Goal: Task Accomplishment & Management: Use online tool/utility

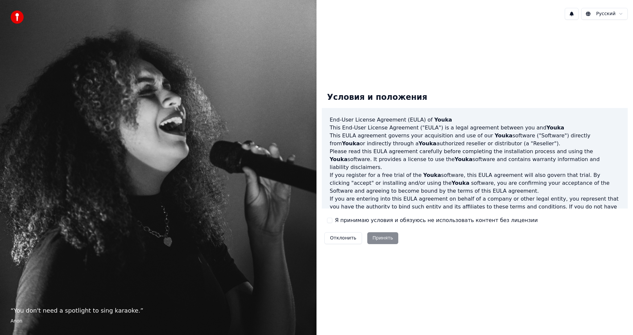
click at [386, 238] on div "Отклонить Принять" at bounding box center [361, 238] width 79 height 17
click at [330, 222] on button "Я принимаю условия и обязуюсь не использовать контент без лицензии" at bounding box center [329, 220] width 5 height 5
click at [385, 238] on button "Принять" at bounding box center [382, 238] width 31 height 12
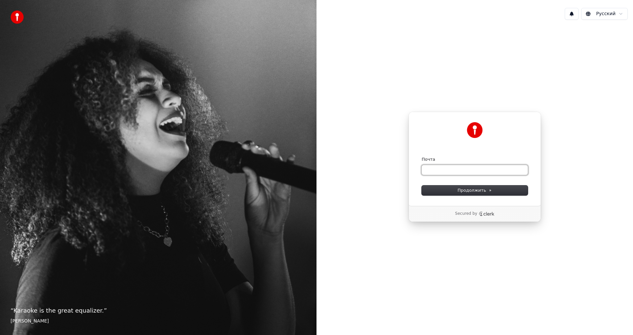
click at [451, 173] on input "Почта" at bounding box center [475, 170] width 106 height 10
click at [454, 192] on button "Продолжить" at bounding box center [475, 191] width 106 height 10
type input "**********"
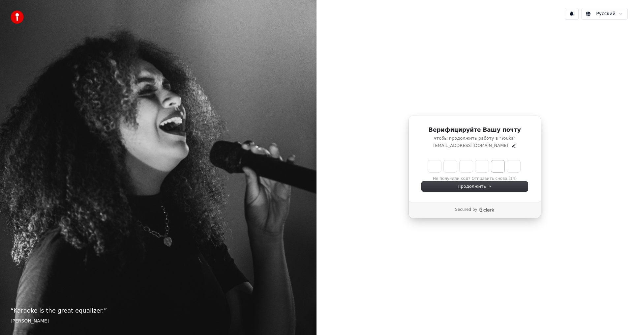
type input "******"
type input "*"
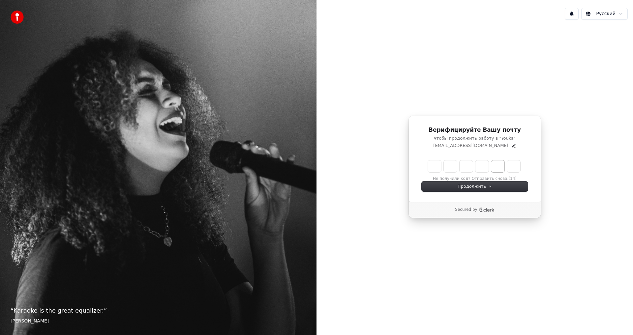
type input "*"
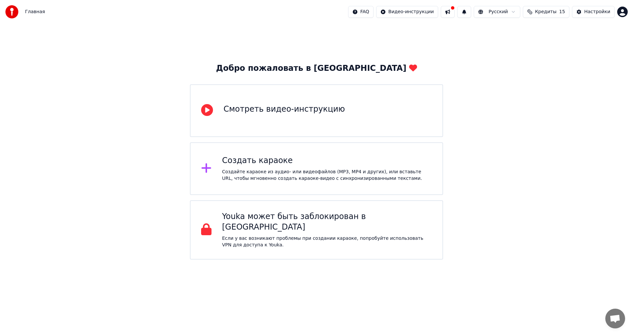
click at [540, 14] on button "Кредиты 15" at bounding box center [546, 12] width 46 height 12
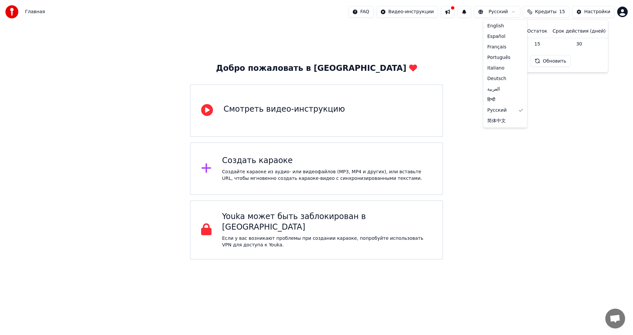
click at [519, 11] on html "Главная FAQ Видео-инструкции Русский Кредиты 15 Настройки Добро пожаловать в Yo…" at bounding box center [316, 130] width 633 height 260
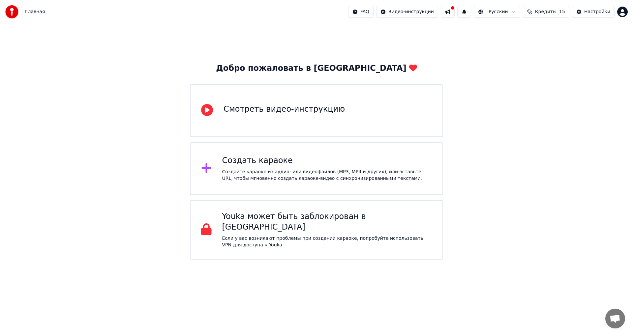
click at [518, 11] on html "Главная FAQ Видео-инструкции Русский Кредиты 15 Настройки Добро пожаловать в Yo…" at bounding box center [316, 130] width 633 height 260
click at [454, 11] on button at bounding box center [448, 12] width 14 height 12
click at [428, 37] on div "Добро пожаловать в Youka Смотреть видео-инструкцию Создать караоке Создайте кар…" at bounding box center [316, 142] width 633 height 236
click at [331, 162] on div "Создать караоке" at bounding box center [327, 161] width 210 height 11
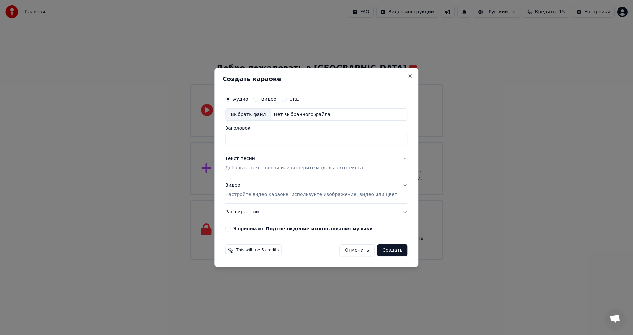
click at [286, 143] on input "Заголовок" at bounding box center [316, 139] width 182 height 12
click at [253, 113] on div "Выбрать файл" at bounding box center [247, 115] width 45 height 12
click at [248, 160] on div "Текст песни" at bounding box center [240, 159] width 30 height 7
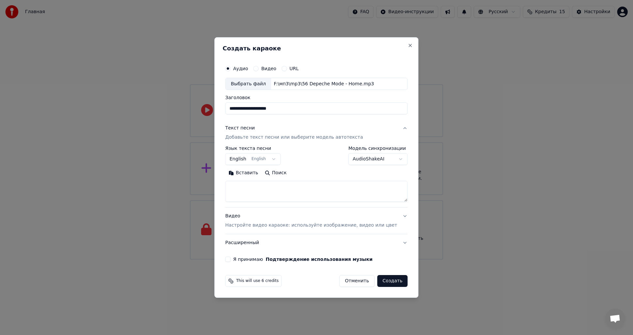
click at [393, 162] on body "**********" at bounding box center [316, 130] width 633 height 260
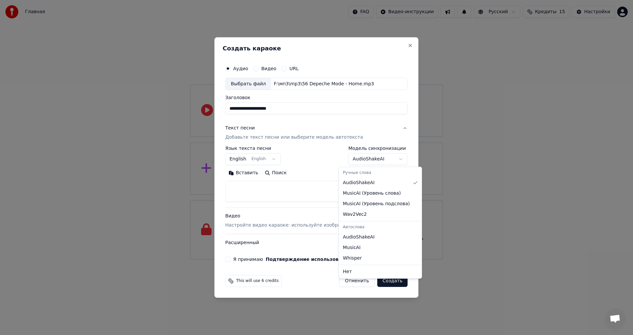
click at [310, 155] on body "**********" at bounding box center [316, 130] width 633 height 260
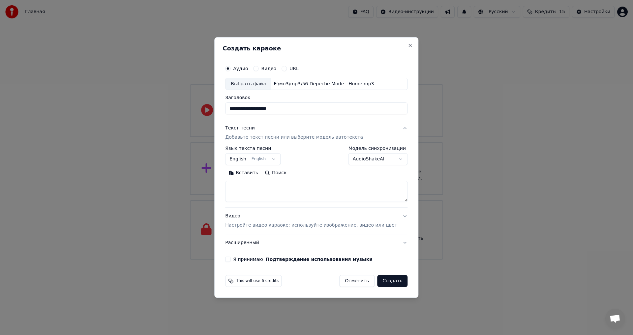
click at [283, 173] on button "Поиск" at bounding box center [275, 173] width 28 height 11
click at [246, 110] on input "**********" at bounding box center [316, 109] width 182 height 12
type input "**********"
click at [316, 160] on div "**********" at bounding box center [316, 155] width 182 height 19
click at [281, 173] on button "Поиск" at bounding box center [275, 173] width 28 height 11
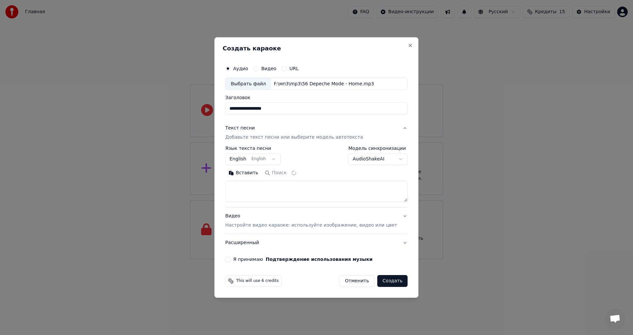
type textarea "**********"
click at [319, 226] on p "Настройте видео караоке: используйте изображение, видео или цвет" at bounding box center [311, 225] width 172 height 7
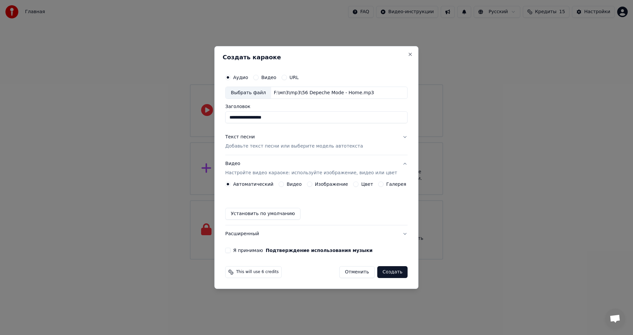
click at [312, 184] on button "Изображение" at bounding box center [309, 184] width 5 height 5
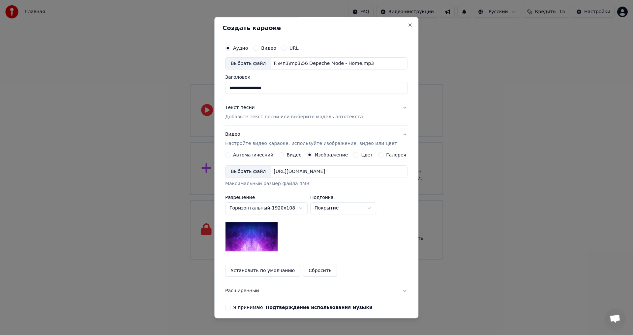
scroll to position [28, 0]
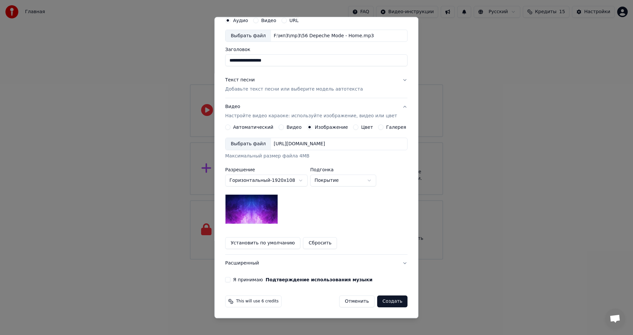
click at [230, 280] on button "Я принимаю Подтверждение использования музыки" at bounding box center [227, 279] width 5 height 5
click at [385, 301] on button "Создать" at bounding box center [392, 302] width 30 height 12
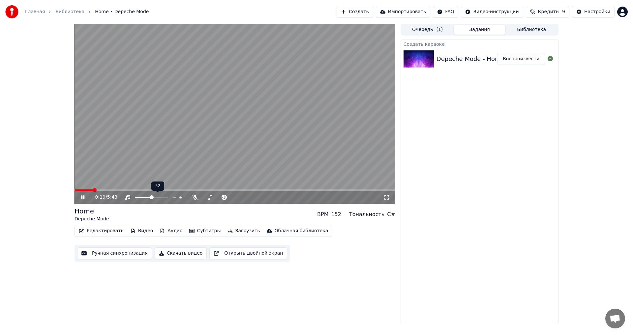
click at [152, 197] on span at bounding box center [143, 197] width 17 height 1
click at [147, 198] on span at bounding box center [141, 197] width 13 height 1
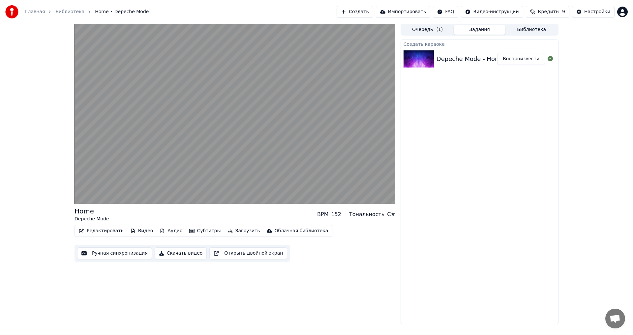
click at [178, 255] on button "Скачать видео" at bounding box center [181, 254] width 52 height 12
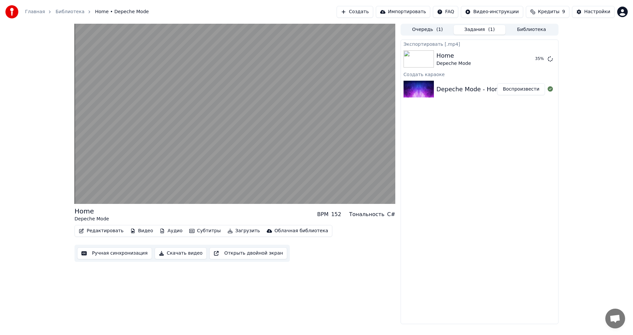
click at [189, 231] on icon "button" at bounding box center [191, 231] width 5 height 4
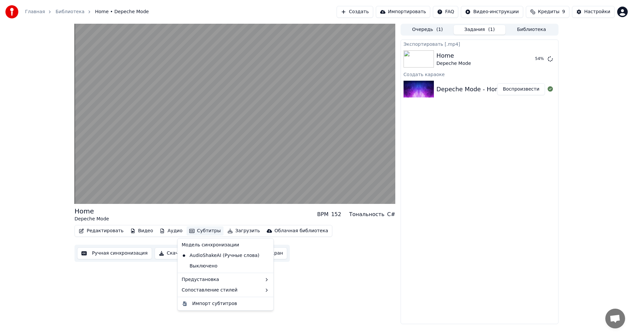
click at [395, 270] on div "Home Depeche Mode BPM 152 Тональность C# Редактировать Видео Аудио Субтитры Заг…" at bounding box center [316, 174] width 494 height 301
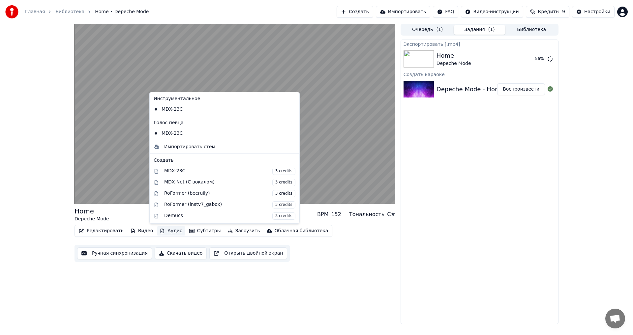
click at [161, 229] on button "Аудио" at bounding box center [171, 230] width 28 height 9
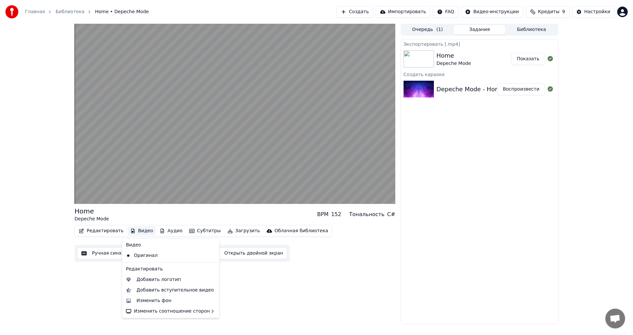
click at [533, 58] on button "Показать" at bounding box center [528, 59] width 34 height 12
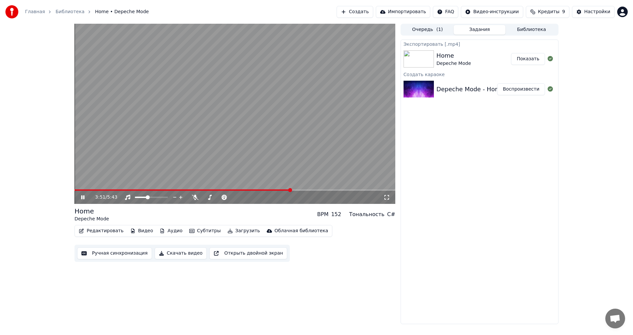
click at [81, 197] on icon at bounding box center [87, 197] width 15 height 5
click at [434, 27] on button "Очередь ( 1 )" at bounding box center [427, 30] width 52 height 10
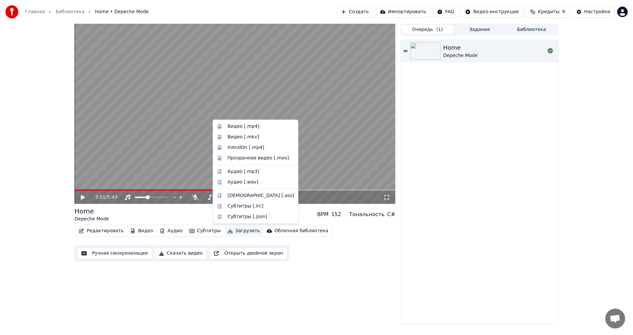
click at [234, 233] on button "Загрузить" at bounding box center [244, 230] width 38 height 9
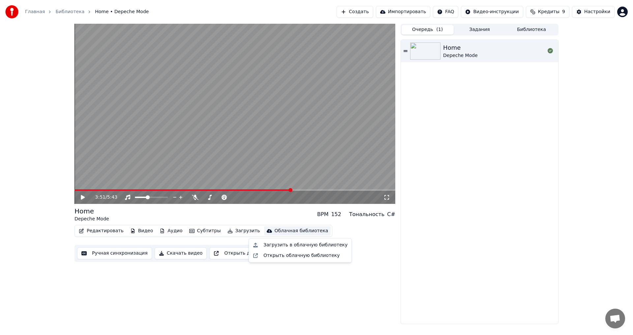
click at [457, 144] on div "Home Depeche Mode" at bounding box center [479, 182] width 157 height 284
click at [410, 14] on button "Импортировать" at bounding box center [403, 12] width 55 height 12
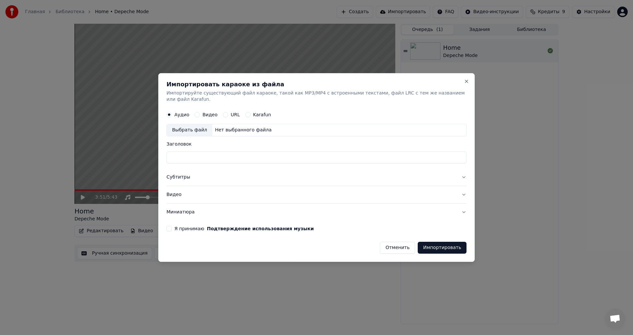
click at [188, 127] on div "Выбрать файл" at bounding box center [189, 131] width 45 height 12
click at [461, 176] on button "Субтитры" at bounding box center [316, 177] width 300 height 17
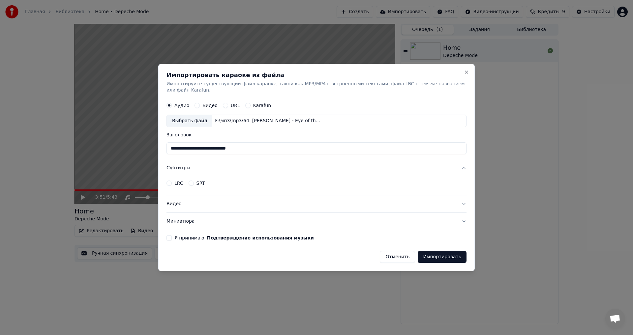
click at [179, 145] on input "**********" at bounding box center [316, 149] width 300 height 12
type input "**********"
click at [225, 163] on button "Субтитры" at bounding box center [316, 168] width 300 height 17
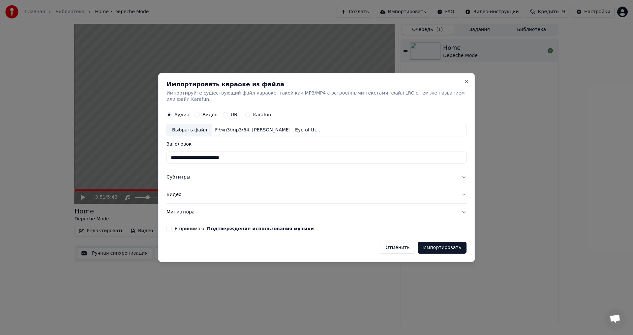
click at [463, 171] on button "Субтитры" at bounding box center [316, 177] width 300 height 17
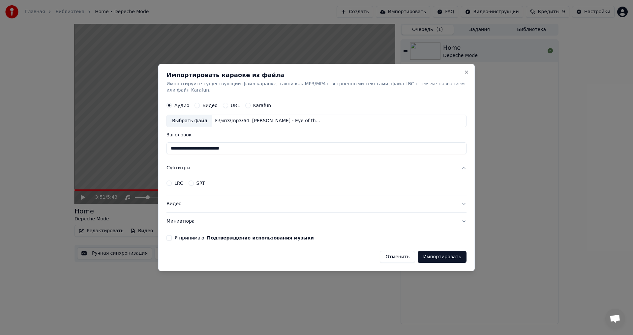
click at [172, 181] on button "LRC" at bounding box center [168, 183] width 5 height 5
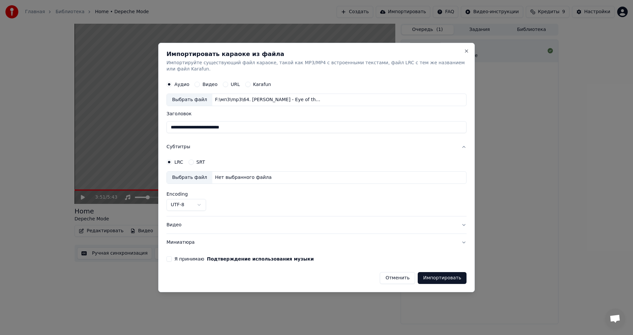
click at [191, 160] on button "SRT" at bounding box center [191, 162] width 5 height 5
click at [255, 156] on div "LRC SRT" at bounding box center [316, 162] width 300 height 13
click at [170, 160] on button "LRC" at bounding box center [168, 162] width 5 height 5
click at [253, 174] on div "Нет выбранного файла" at bounding box center [243, 177] width 62 height 7
click at [193, 160] on button "SRT" at bounding box center [191, 162] width 5 height 5
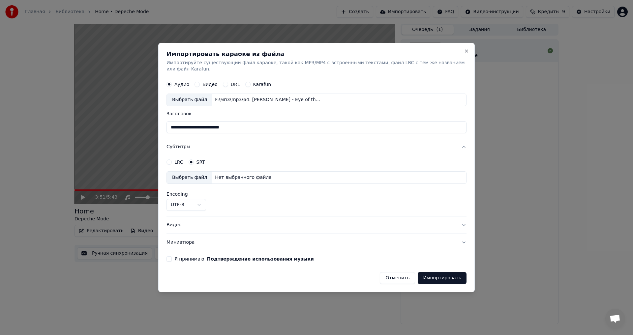
click at [361, 122] on input "**********" at bounding box center [316, 128] width 300 height 12
click at [250, 174] on div "Нет выбранного файла" at bounding box center [243, 177] width 62 height 7
click at [201, 201] on body "**********" at bounding box center [316, 167] width 633 height 335
click at [247, 184] on body "**********" at bounding box center [316, 167] width 633 height 335
click at [263, 143] on button "Субтитры" at bounding box center [316, 147] width 300 height 17
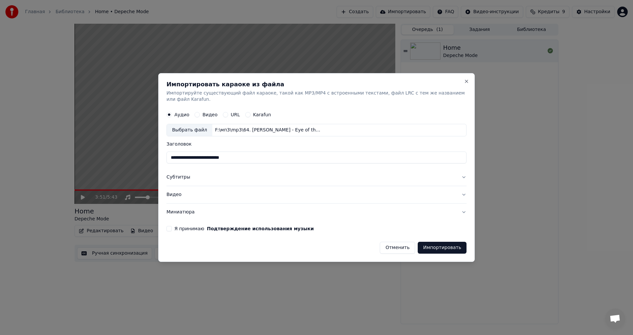
click at [170, 114] on circle "button" at bounding box center [169, 115] width 2 height 2
click at [403, 244] on button "Отменить" at bounding box center [397, 248] width 35 height 12
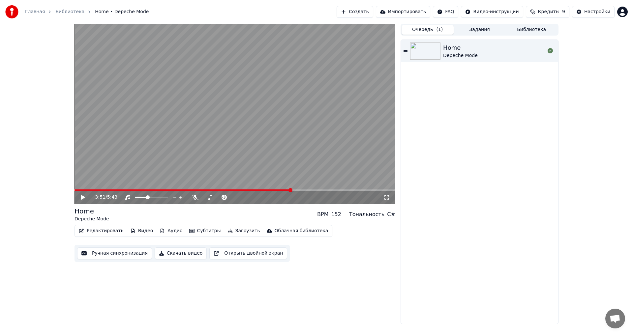
click at [430, 13] on button "Импортировать" at bounding box center [403, 12] width 55 height 12
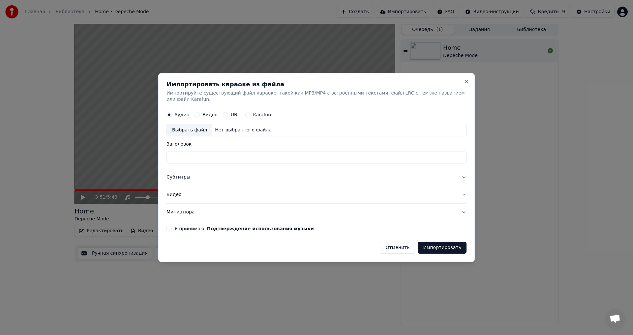
click at [187, 125] on div "Выбрать файл" at bounding box center [189, 131] width 45 height 12
drag, startPoint x: 181, startPoint y: 157, endPoint x: 171, endPoint y: 156, distance: 9.9
click at [171, 157] on input "**********" at bounding box center [316, 158] width 300 height 12
type input "**********"
click at [463, 176] on button "Субтитры" at bounding box center [316, 177] width 300 height 17
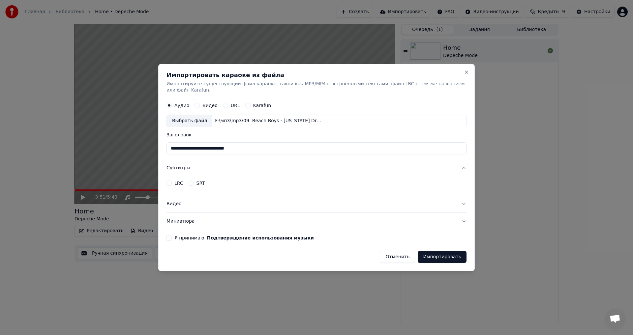
click at [246, 103] on button "Karafun" at bounding box center [247, 105] width 5 height 5
click at [224, 103] on button "URL" at bounding box center [225, 105] width 5 height 5
click at [244, 118] on input "text" at bounding box center [316, 121] width 300 height 13
drag, startPoint x: 172, startPoint y: 146, endPoint x: 247, endPoint y: 144, distance: 74.2
click at [259, 145] on input "**********" at bounding box center [316, 149] width 300 height 12
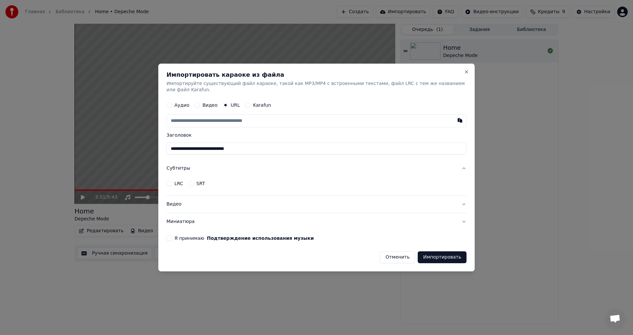
click at [232, 145] on input "**********" at bounding box center [316, 149] width 300 height 12
drag, startPoint x: 246, startPoint y: 146, endPoint x: 162, endPoint y: 145, distance: 83.1
click at [162, 145] on div "**********" at bounding box center [316, 168] width 316 height 208
click at [227, 118] on input "text" at bounding box center [316, 121] width 300 height 13
paste input "**********"
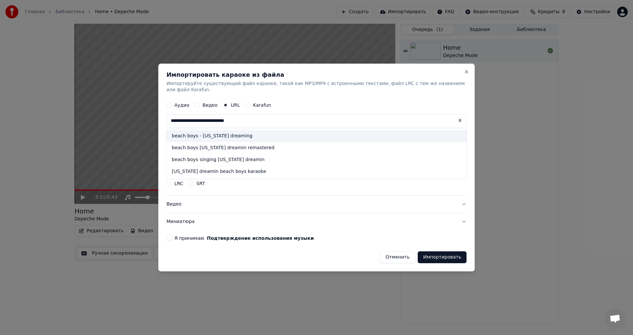
click at [283, 131] on div "beach boys - [US_STATE] dreaming" at bounding box center [316, 137] width 300 height 12
type input "**********"
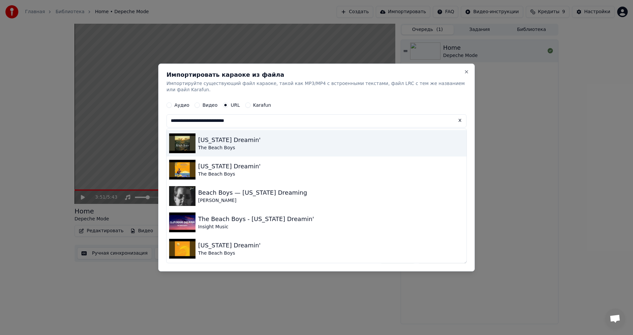
click at [228, 136] on div "[US_STATE] Dreamin'" at bounding box center [229, 140] width 63 height 9
type input "**********"
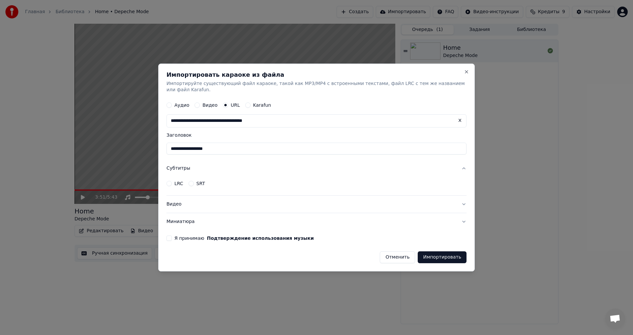
click at [172, 181] on button "LRC" at bounding box center [168, 183] width 5 height 5
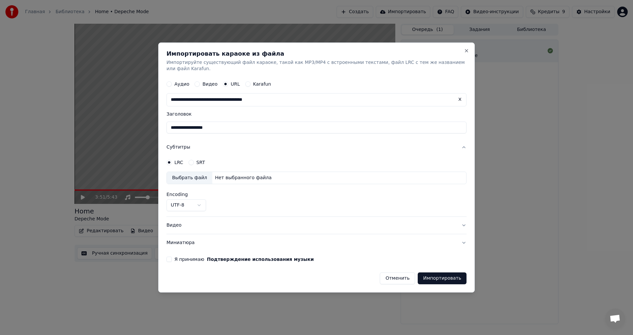
click at [321, 173] on div "Выбрать файл Нет выбранного файла" at bounding box center [316, 178] width 300 height 13
click at [195, 160] on div "SRT" at bounding box center [197, 162] width 16 height 5
click at [190, 160] on button "SRT" at bounding box center [191, 162] width 5 height 5
click at [240, 172] on div "Выбрать файл Нет выбранного файла" at bounding box center [316, 178] width 300 height 13
click at [180, 172] on div "Выбрать файл" at bounding box center [189, 178] width 45 height 12
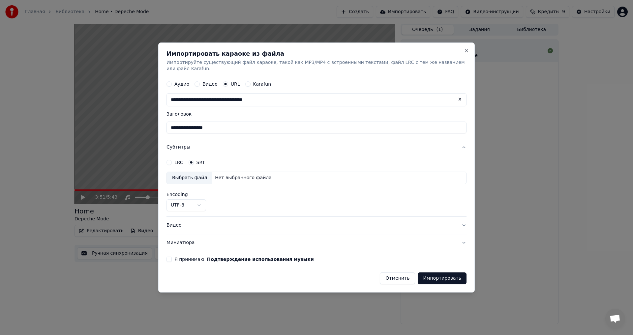
click at [171, 161] on button "LRC" at bounding box center [168, 162] width 5 height 5
click at [198, 82] on button "Видео" at bounding box center [196, 84] width 5 height 5
click at [171, 82] on button "Аудио" at bounding box center [168, 84] width 5 height 5
click at [205, 94] on div "Выбрать файл" at bounding box center [189, 100] width 45 height 12
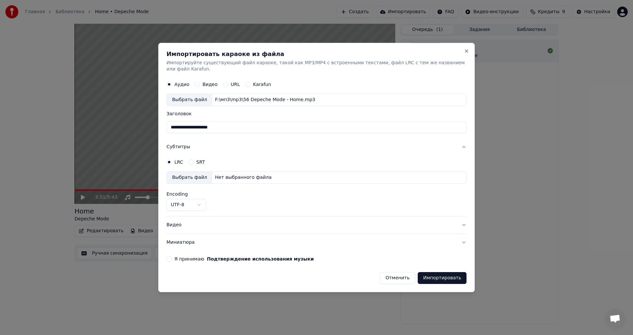
click at [227, 146] on button "Субтитры" at bounding box center [316, 147] width 300 height 17
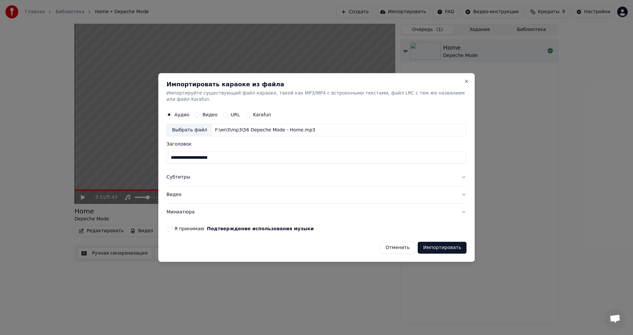
click at [463, 175] on button "Субтитры" at bounding box center [316, 177] width 300 height 17
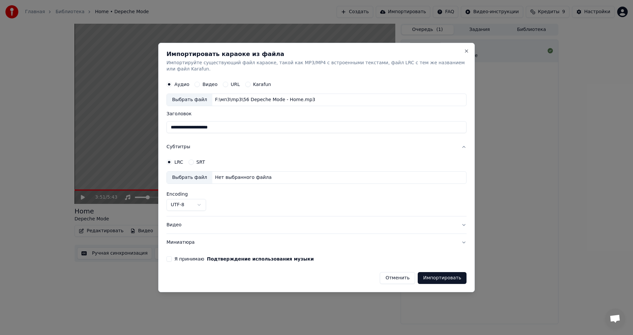
click at [220, 174] on div "Нет выбранного файла" at bounding box center [243, 177] width 62 height 7
drag, startPoint x: 198, startPoint y: 159, endPoint x: 193, endPoint y: 159, distance: 4.6
click at [196, 160] on div "SRT" at bounding box center [197, 162] width 16 height 5
click at [193, 160] on button "SRT" at bounding box center [191, 162] width 5 height 5
click at [194, 160] on button "SRT" at bounding box center [191, 162] width 5 height 5
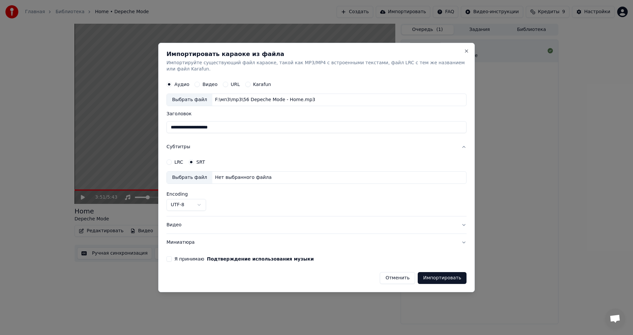
click at [194, 160] on button "SRT" at bounding box center [191, 162] width 5 height 5
click at [172, 160] on button "LRC" at bounding box center [168, 162] width 5 height 5
click at [178, 144] on button "Субтитры" at bounding box center [316, 147] width 300 height 17
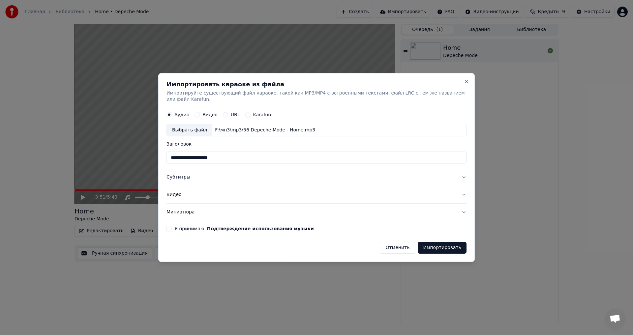
click at [182, 174] on button "Субтитры" at bounding box center [316, 177] width 300 height 17
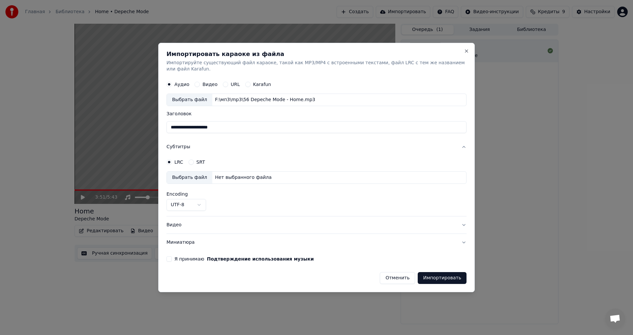
drag, startPoint x: 178, startPoint y: 124, endPoint x: 162, endPoint y: 128, distance: 16.2
click at [162, 128] on div "**********" at bounding box center [316, 168] width 316 height 250
type input "**********"
click at [253, 139] on button "Субтитры" at bounding box center [316, 147] width 300 height 17
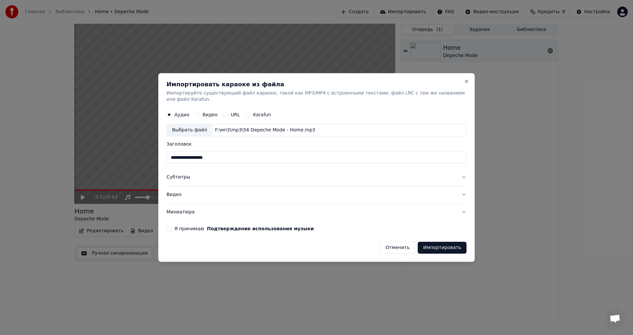
click at [177, 174] on button "Субтитры" at bounding box center [316, 177] width 300 height 17
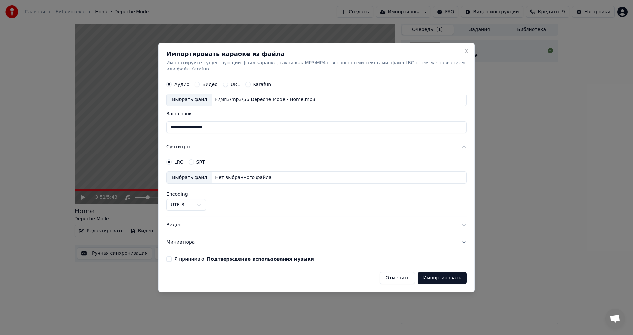
click at [240, 174] on div "Нет выбранного файла" at bounding box center [243, 177] width 62 height 7
click at [191, 160] on button "SRT" at bounding box center [191, 162] width 5 height 5
click at [171, 160] on button "LRC" at bounding box center [168, 162] width 5 height 5
click at [460, 55] on h2 "Импортировать караоке из файла" at bounding box center [316, 54] width 300 height 6
click at [464, 54] on button "Close" at bounding box center [466, 50] width 5 height 5
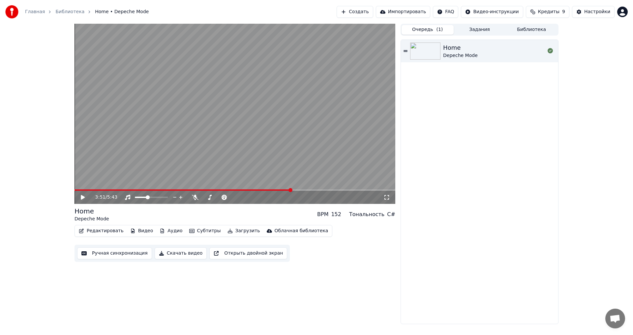
click at [249, 276] on div "3:51 / 5:43 Home Depeche Mode BPM 152 Тональность C# Редактировать Видео Аудио …" at bounding box center [234, 174] width 321 height 301
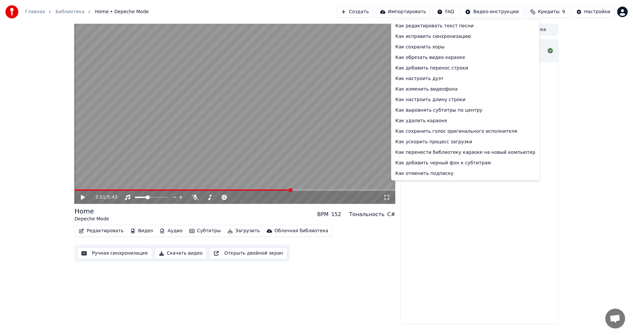
click at [457, 10] on html "Главная Библиотека Home • Depeche Mode Создать Импортировать FAQ Видео-инструкц…" at bounding box center [316, 167] width 633 height 335
click at [463, 45] on div "Как сохранить хоры" at bounding box center [465, 47] width 145 height 11
